Goal: Navigation & Orientation: Find specific page/section

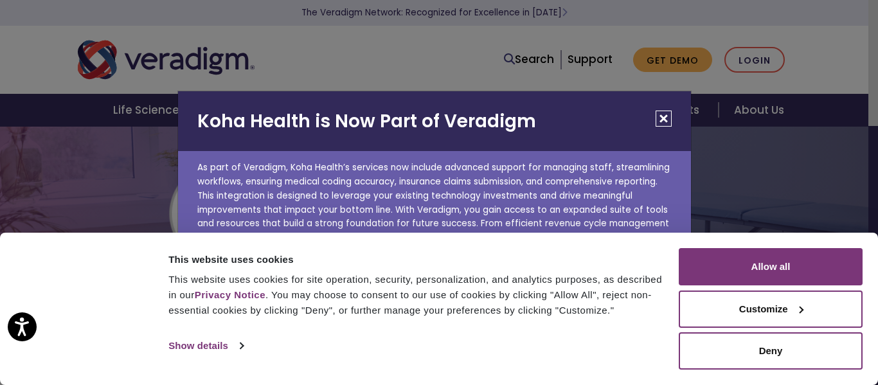
click at [662, 116] on button "Close" at bounding box center [663, 119] width 16 height 16
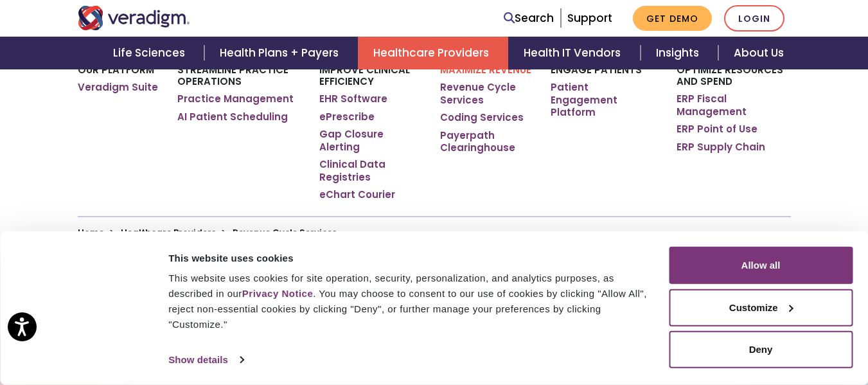
scroll to position [156, 0]
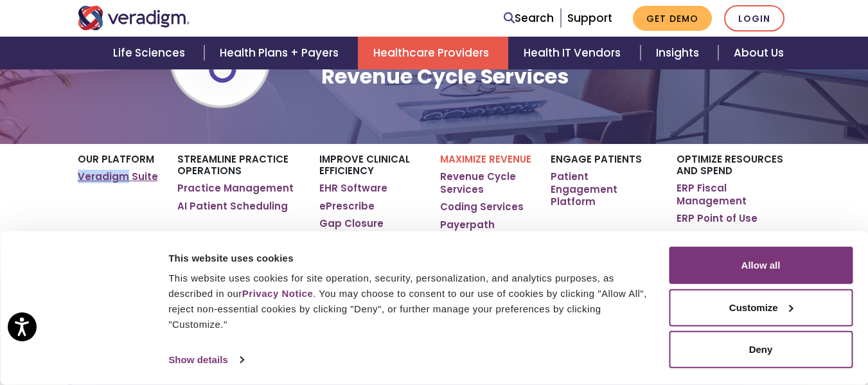
drag, startPoint x: 76, startPoint y: 176, endPoint x: 127, endPoint y: 176, distance: 51.4
click at [127, 176] on div "Our Platform Veradigm Suite Streamline Practice Operations Practice Management …" at bounding box center [434, 224] width 733 height 161
copy link "Veradigm"
click at [120, 177] on link "Veradigm Suite" at bounding box center [118, 176] width 80 height 13
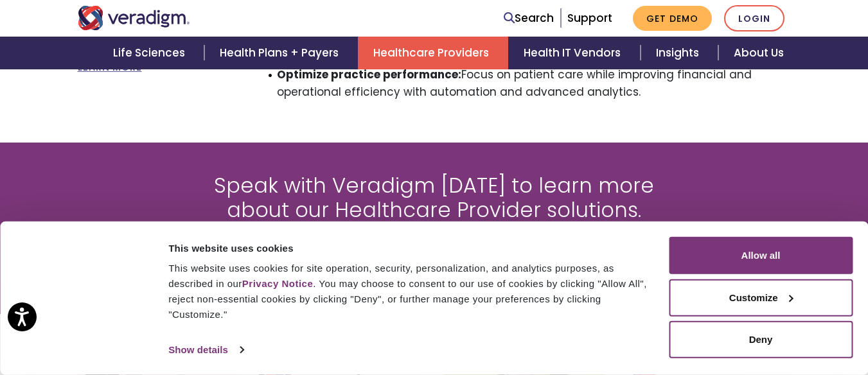
scroll to position [1301, 0]
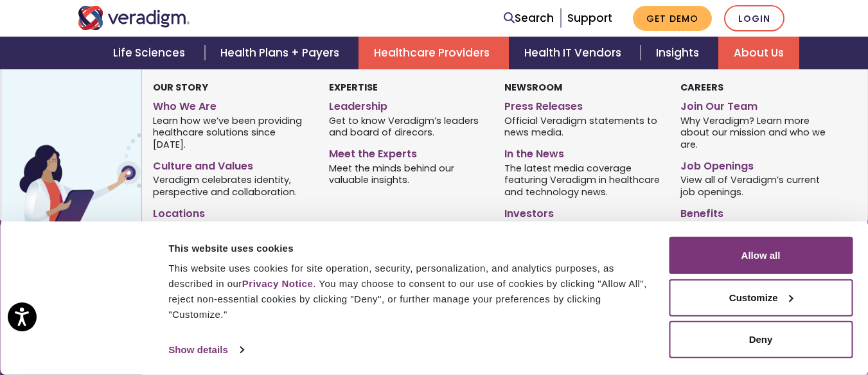
click at [760, 43] on link "About Us" at bounding box center [758, 53] width 81 height 33
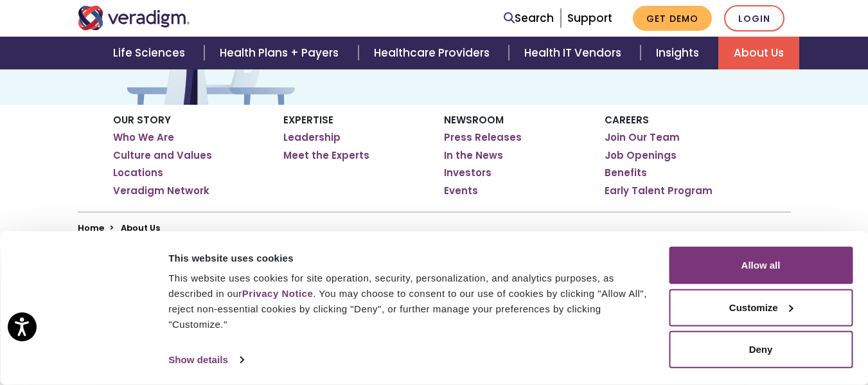
scroll to position [181, 0]
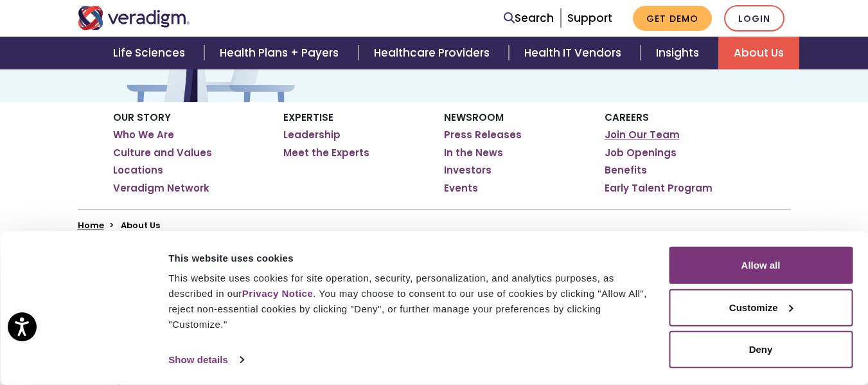
click at [642, 130] on link "Join Our Team" at bounding box center [642, 135] width 75 height 13
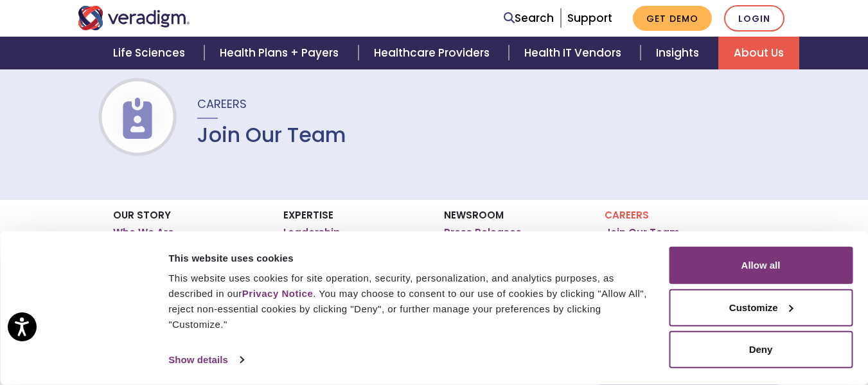
scroll to position [25, 0]
